Goal: Information Seeking & Learning: Learn about a topic

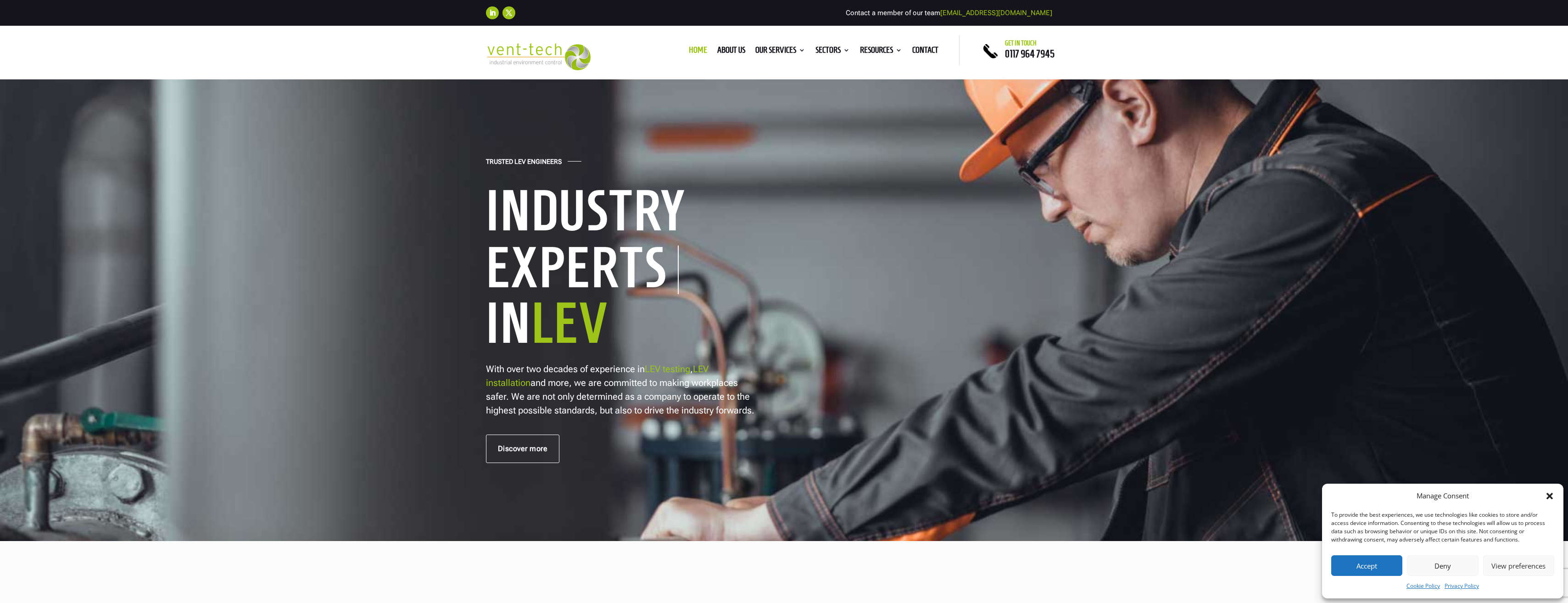
click at [302, 240] on div "Trusted LEV Engineers Industry Experts In LEV With over two decades of experien…" at bounding box center [784, 309] width 1568 height 463
click at [736, 50] on link "About us" at bounding box center [731, 51] width 28 height 10
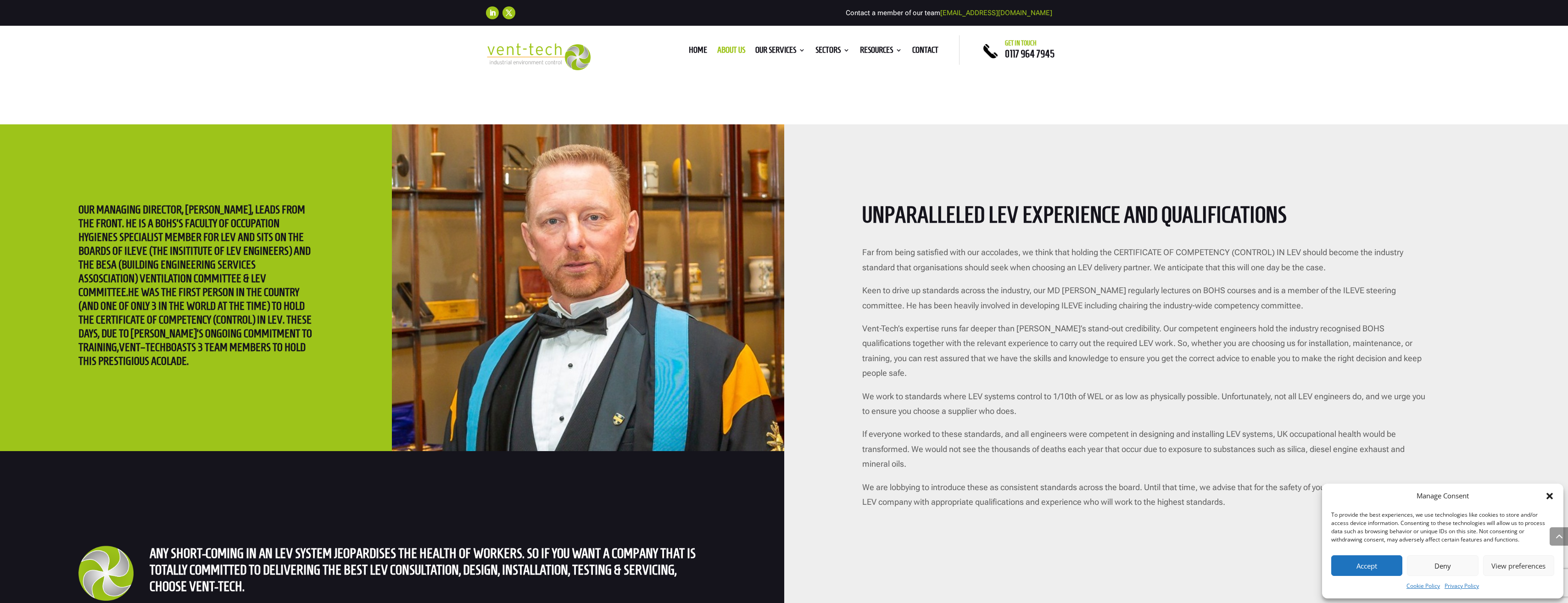
scroll to position [1651, 0]
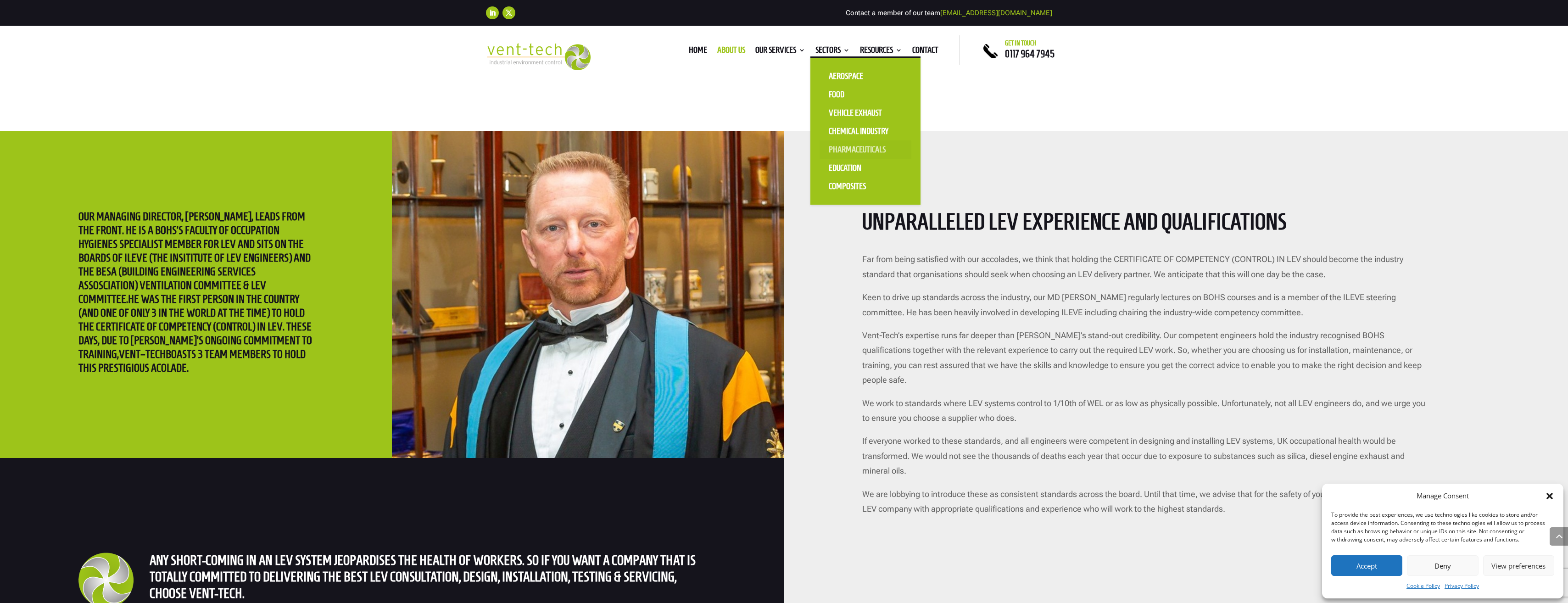
click at [862, 151] on link "Pharmaceuticals" at bounding box center [865, 149] width 92 height 18
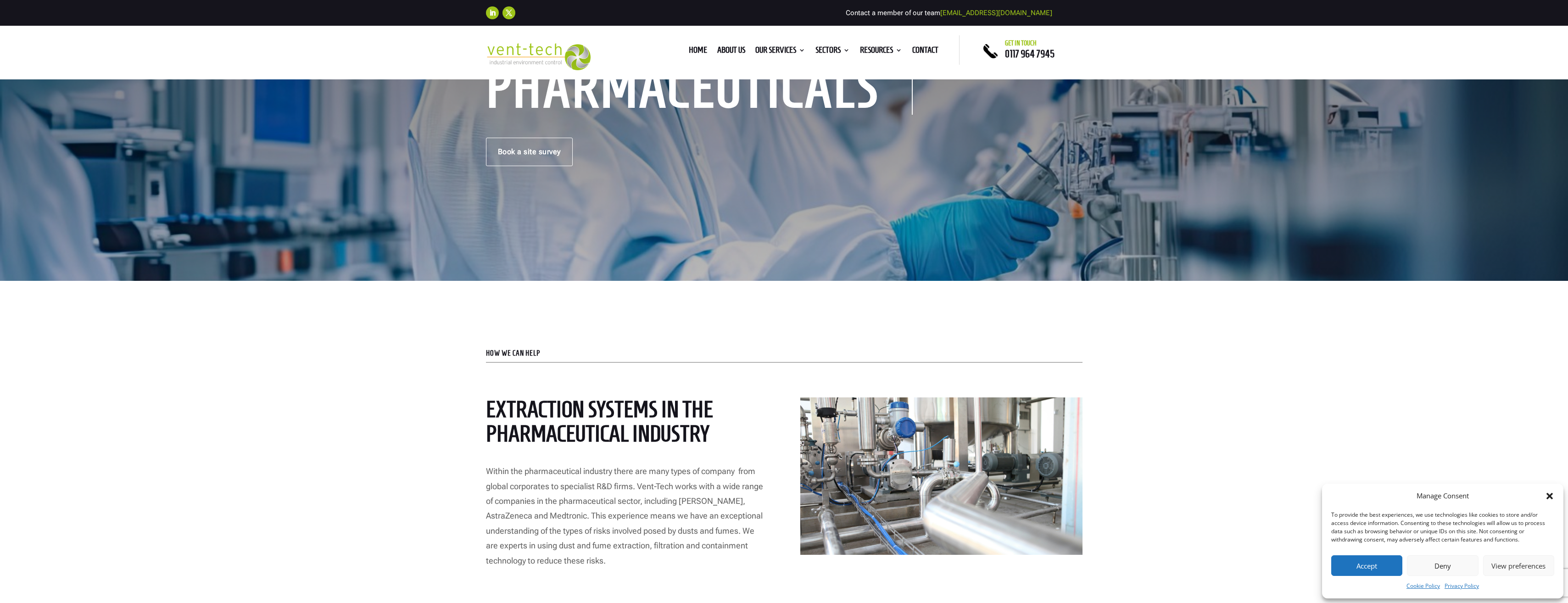
scroll to position [230, 0]
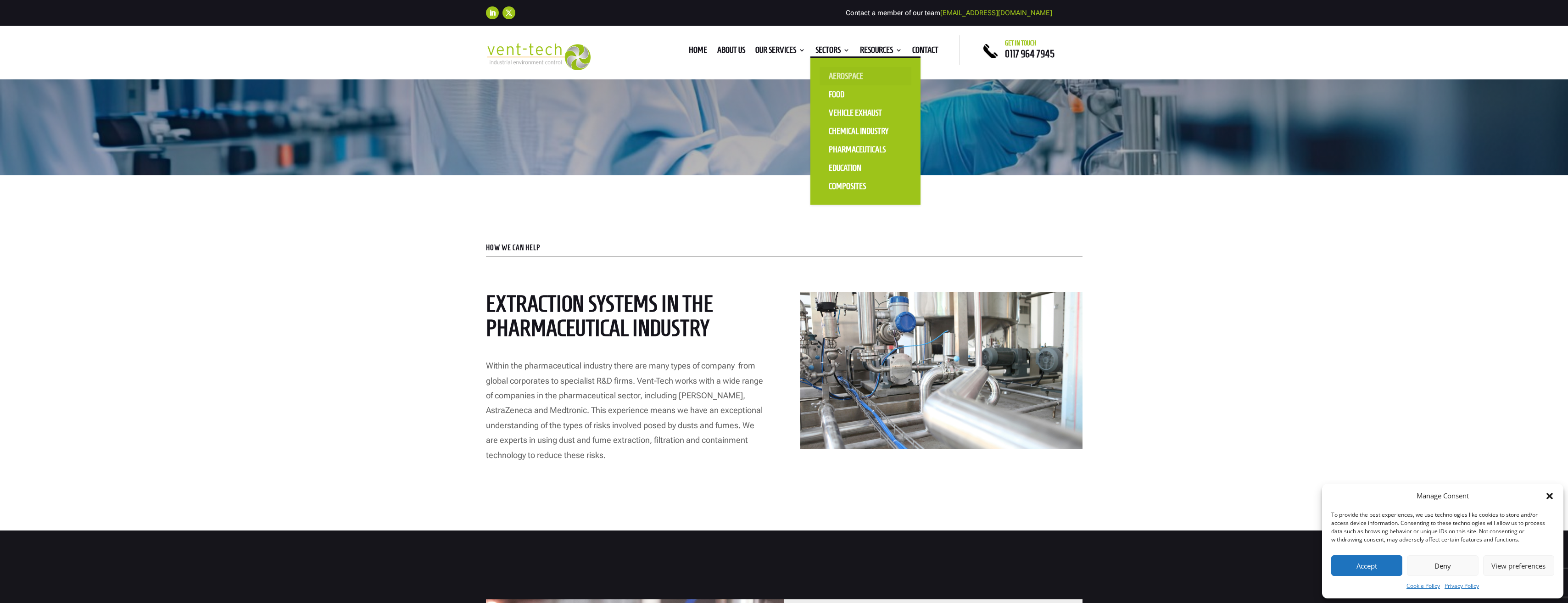
click at [841, 76] on link "Aerospace" at bounding box center [865, 77] width 92 height 18
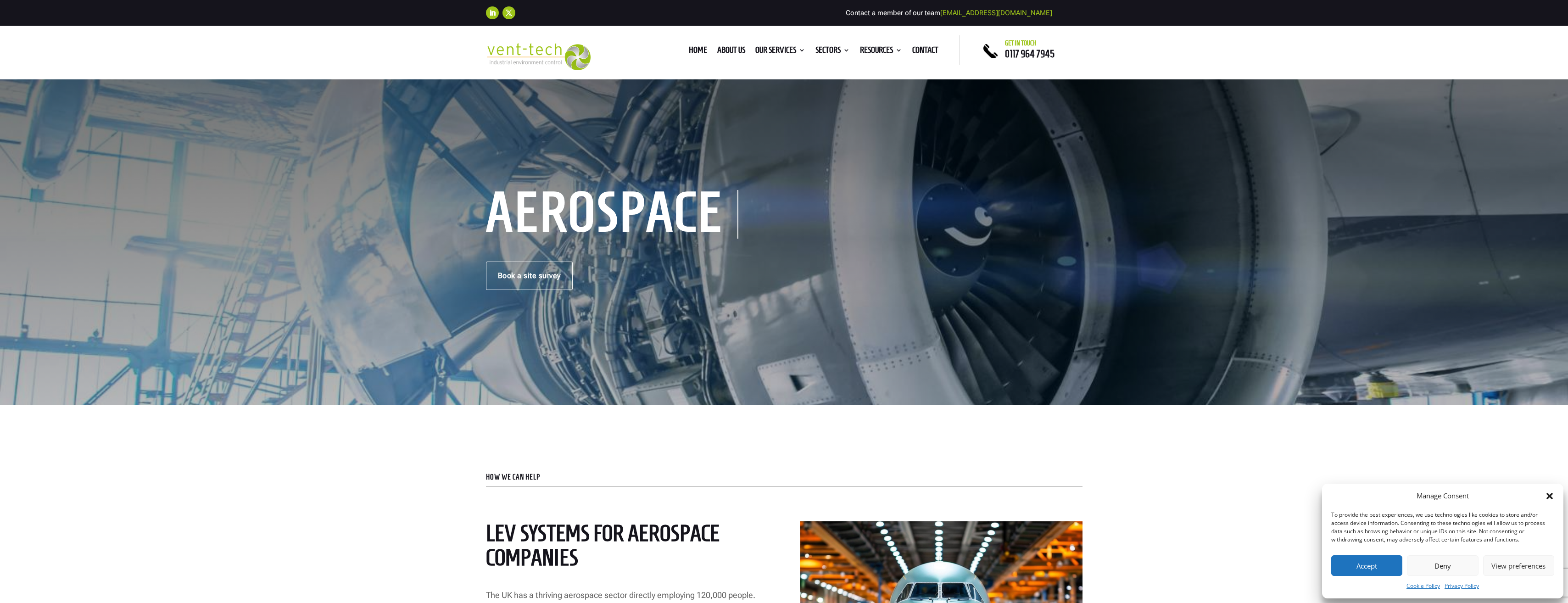
click at [1442, 567] on button "Deny" at bounding box center [1442, 565] width 71 height 21
